Goal: Information Seeking & Learning: Learn about a topic

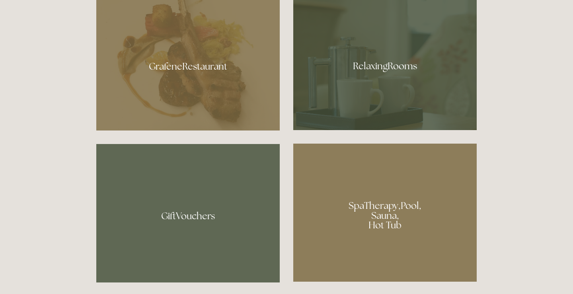
scroll to position [457, 0]
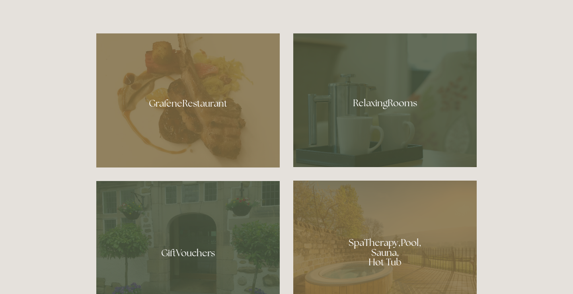
click at [373, 121] on div at bounding box center [384, 100] width 183 height 134
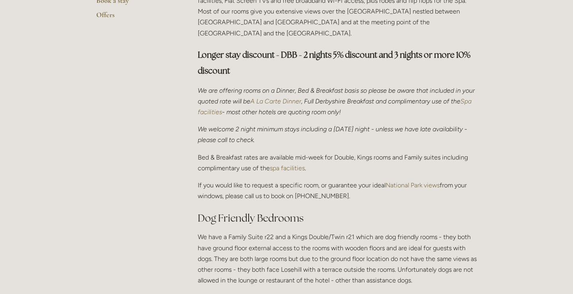
scroll to position [430, 0]
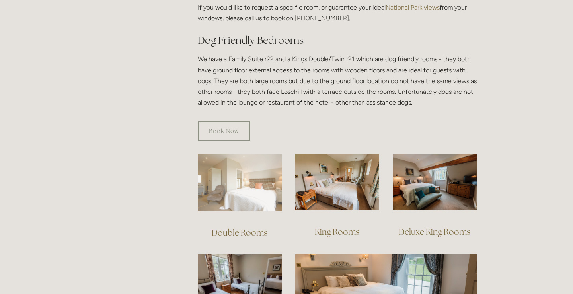
click at [246, 190] on img at bounding box center [240, 182] width 84 height 57
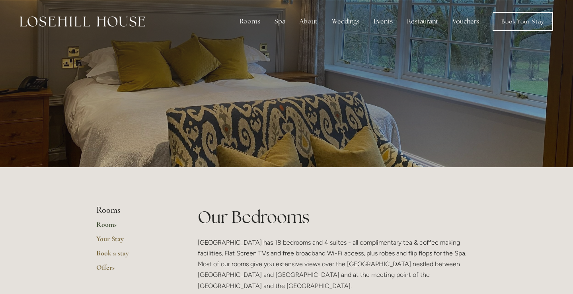
scroll to position [0, 0]
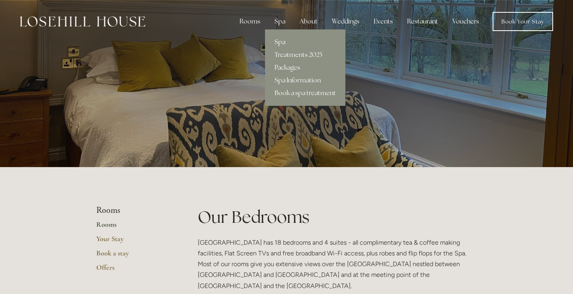
click at [282, 40] on link "Spa" at bounding box center [305, 42] width 80 height 13
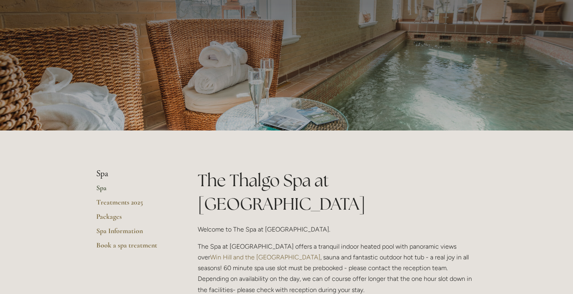
scroll to position [49, 0]
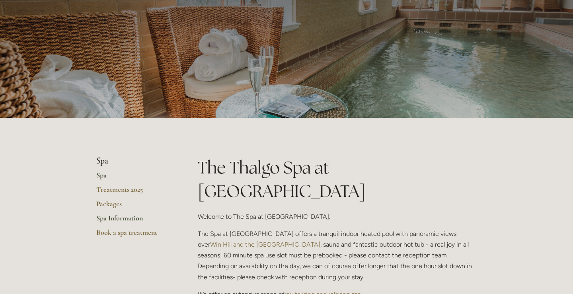
click at [115, 215] on link "Spa Information" at bounding box center [134, 221] width 76 height 14
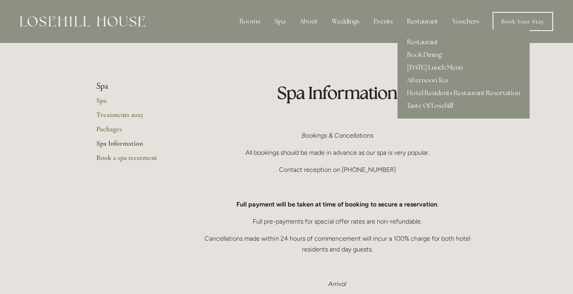
click at [418, 21] on div "Restaurant" at bounding box center [422, 22] width 44 height 16
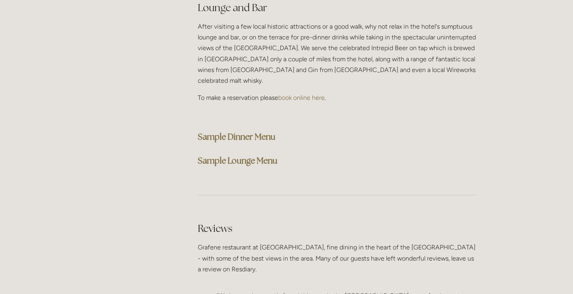
scroll to position [2080, 0]
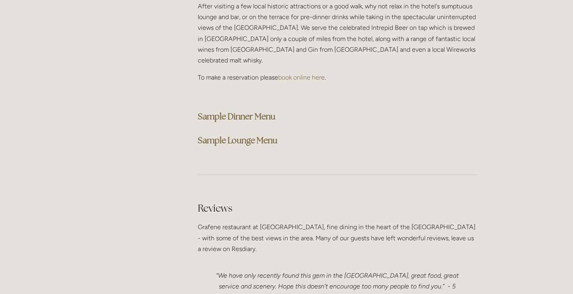
click at [252, 111] on strong "Sample Dinner Menu" at bounding box center [237, 116] width 78 height 11
click at [249, 135] on strong "Sample Lounge Menu" at bounding box center [238, 140] width 80 height 11
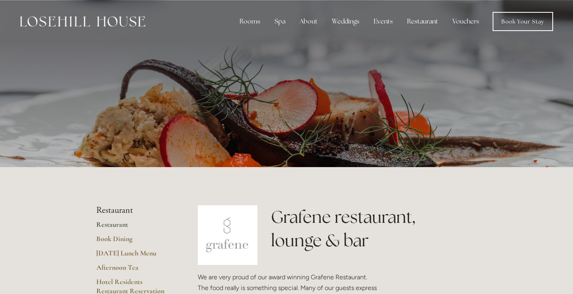
scroll to position [0, 0]
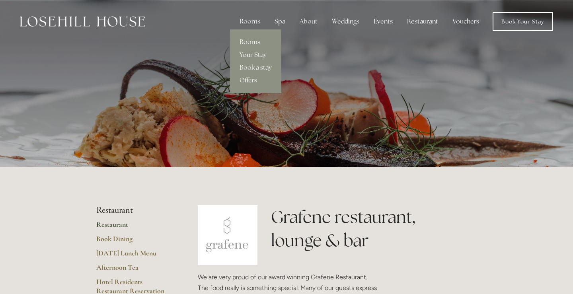
click at [250, 21] on div "Rooms" at bounding box center [249, 22] width 33 height 16
